Goal: Information Seeking & Learning: Learn about a topic

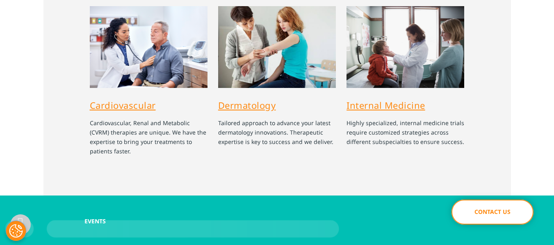
scroll to position [1179, 0]
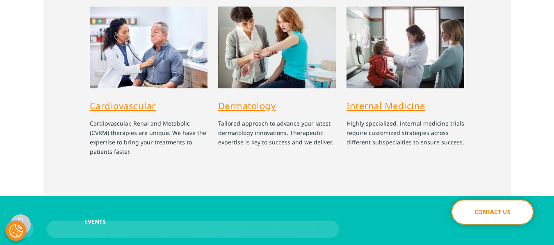
click at [132, 108] on link "Cardiovascular" at bounding box center [123, 106] width 66 height 12
